Goal: Information Seeking & Learning: Learn about a topic

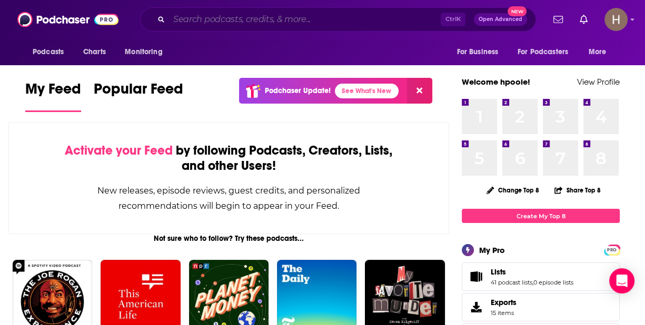
click at [244, 18] on input "Search podcasts, credits, & more..." at bounding box center [305, 19] width 272 height 17
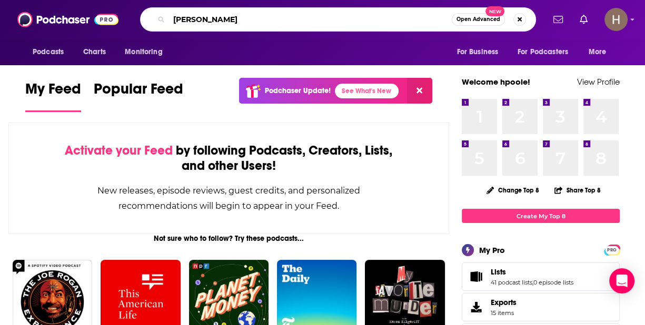
type input "[PERSON_NAME]"
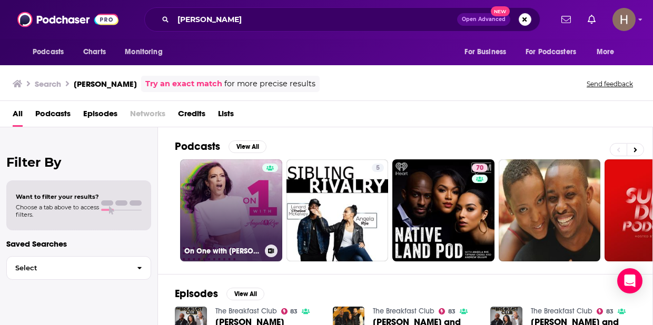
click at [231, 190] on link "On One with [PERSON_NAME]" at bounding box center [231, 211] width 102 height 102
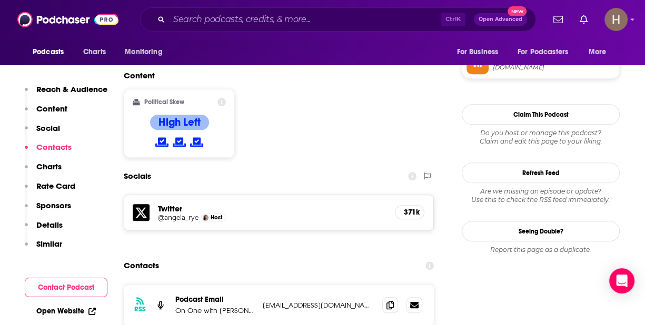
scroll to position [895, 0]
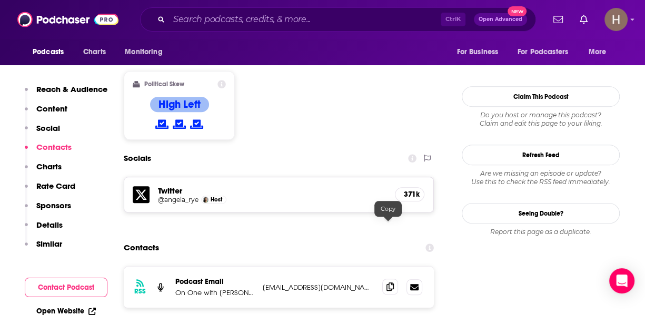
click at [394, 279] on span at bounding box center [390, 287] width 16 height 16
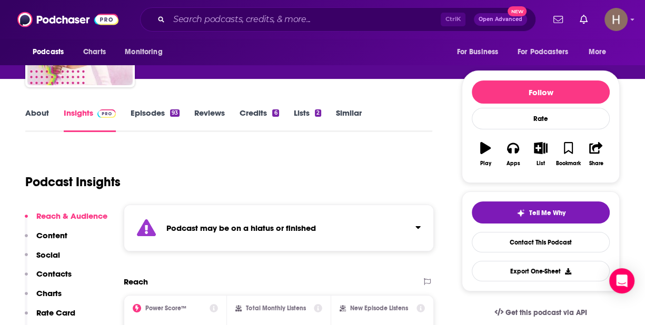
scroll to position [0, 0]
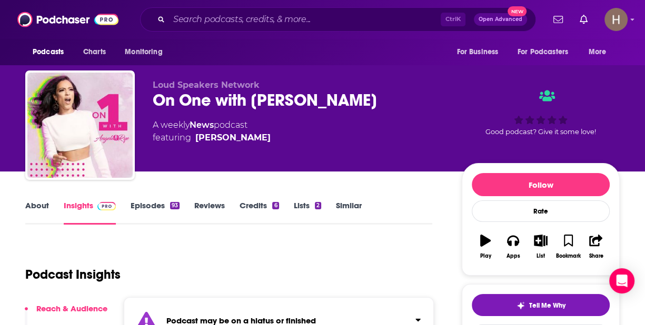
click at [174, 207] on div "93" at bounding box center [174, 205] width 9 height 7
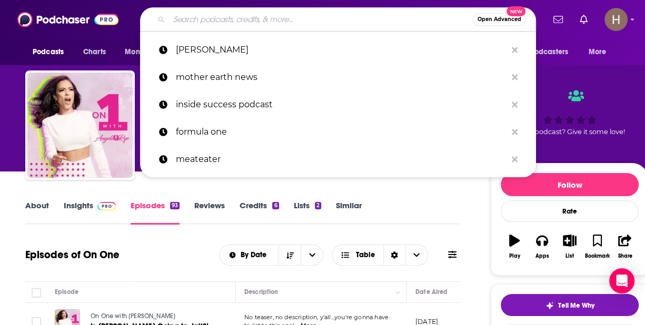
click at [232, 14] on input "Search podcasts, credits, & more..." at bounding box center [321, 19] width 304 height 17
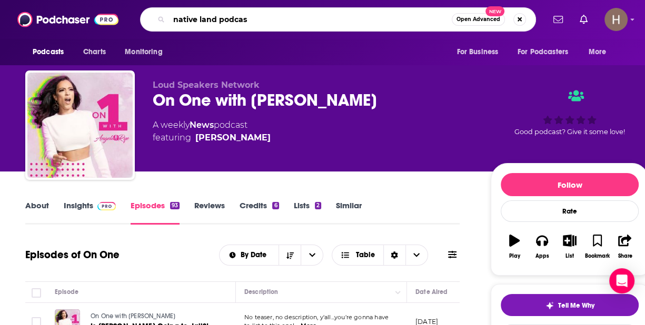
type input "native land podcast"
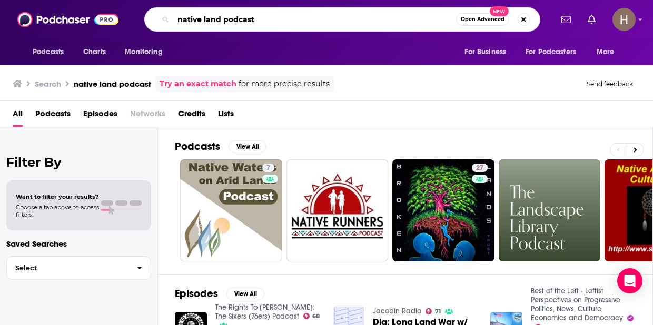
drag, startPoint x: 268, startPoint y: 22, endPoint x: 128, endPoint y: 4, distance: 140.2
click at [128, 4] on div "Podcasts Charts Monitoring native land podcast Open Advanced New For Business F…" at bounding box center [326, 19] width 653 height 39
type input "across generations"
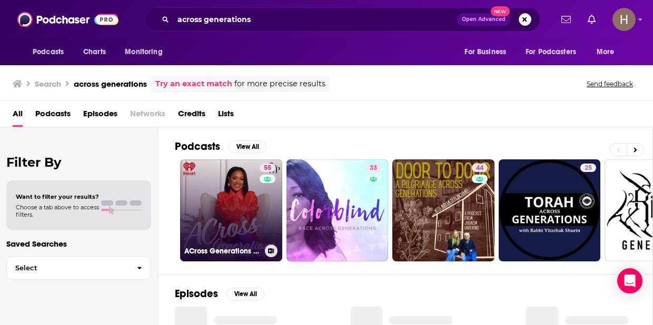
click at [202, 217] on link "55 ACross Generations with [PERSON_NAME]" at bounding box center [231, 211] width 102 height 102
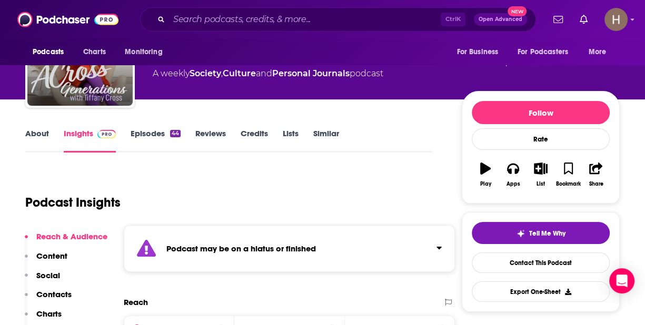
scroll to position [158, 0]
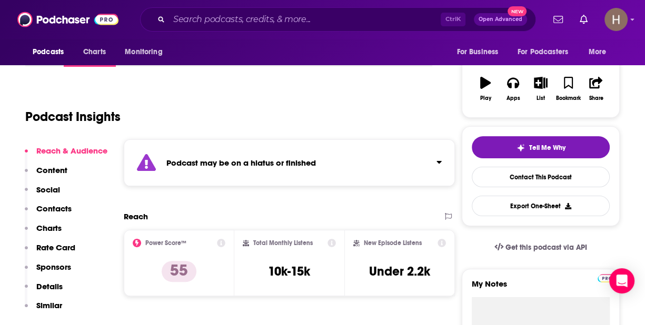
click at [373, 171] on div "Podcast may be on a hiatus or finished" at bounding box center [289, 163] width 331 height 47
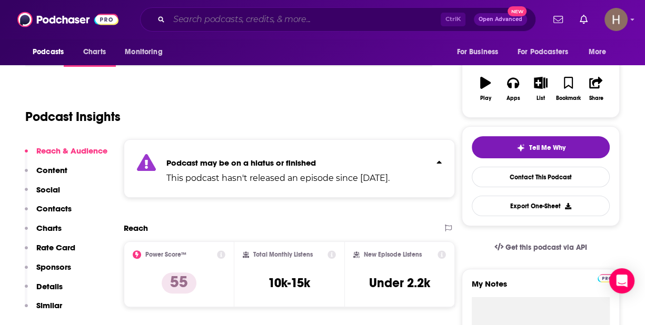
click at [263, 23] on input "Search podcasts, credits, & more..." at bounding box center [305, 19] width 272 height 17
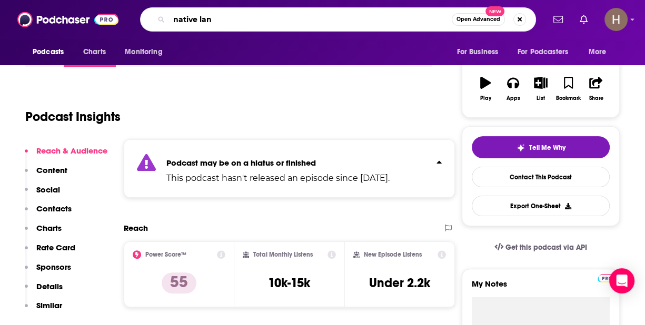
type input "native land"
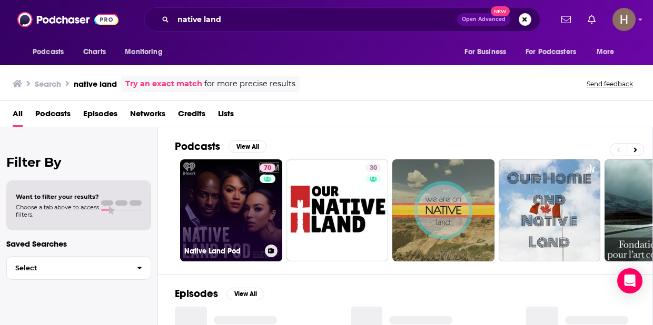
click at [260, 224] on div "70" at bounding box center [269, 204] width 18 height 81
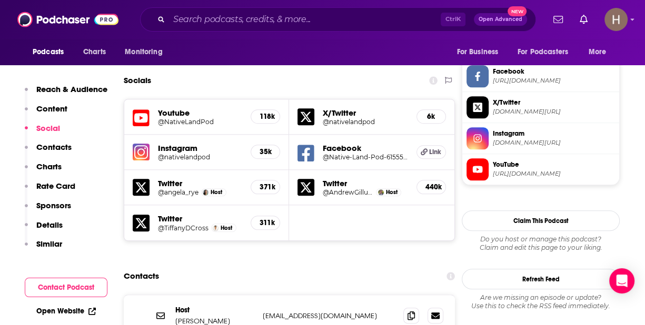
scroll to position [948, 0]
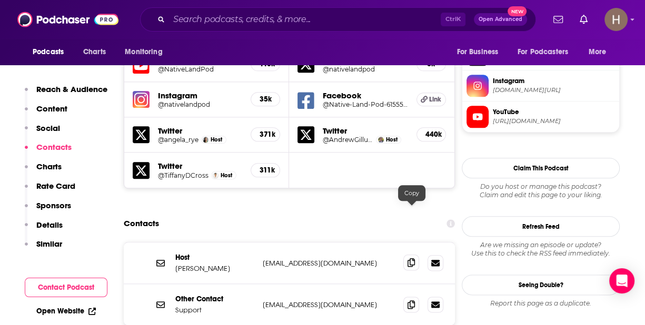
click at [411, 259] on icon at bounding box center [411, 263] width 7 height 8
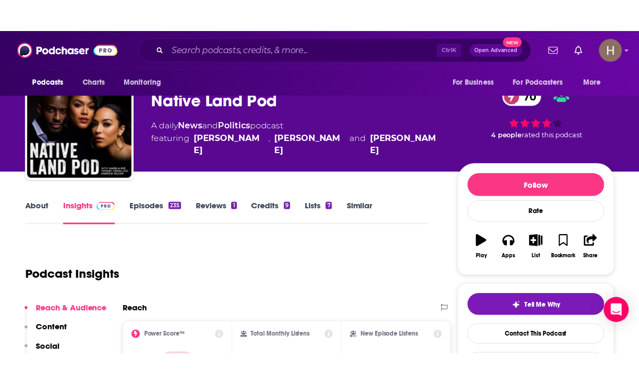
scroll to position [0, 0]
